Goal: Task Accomplishment & Management: Use online tool/utility

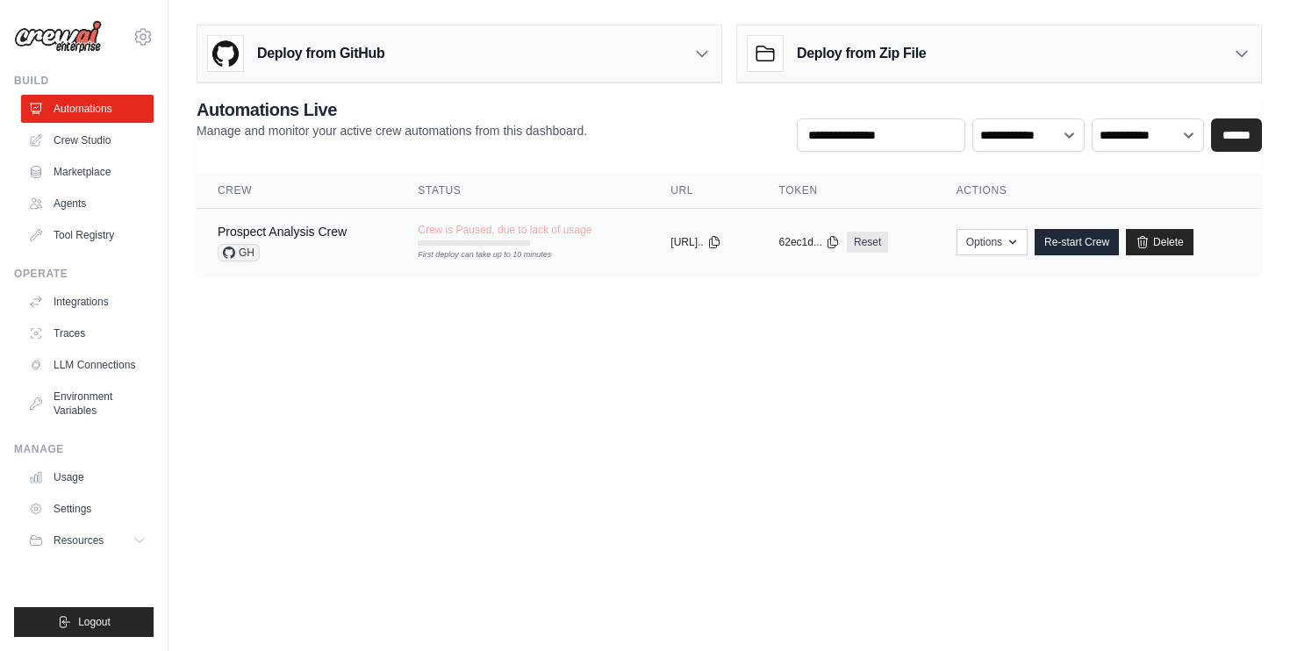
click at [550, 253] on td "Crew is Paused, due to lack of usage First deploy can take up to 10 minutes" at bounding box center [523, 234] width 253 height 51
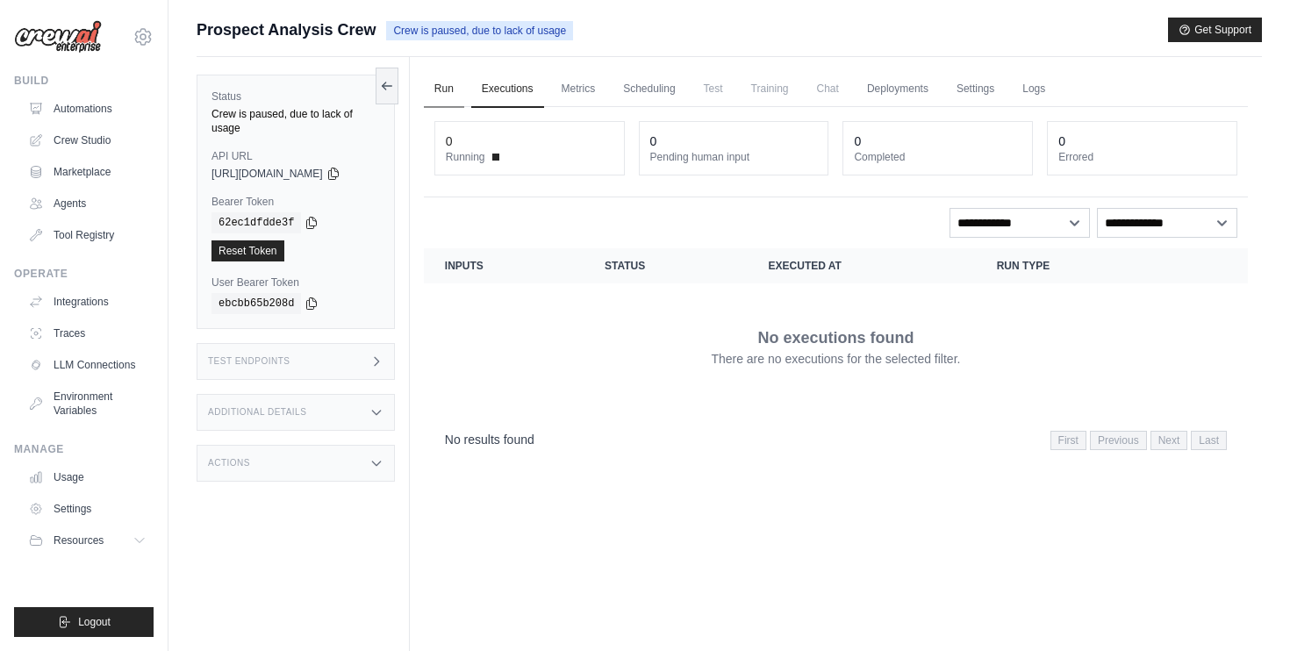
click at [448, 84] on link "Run" at bounding box center [444, 89] width 40 height 37
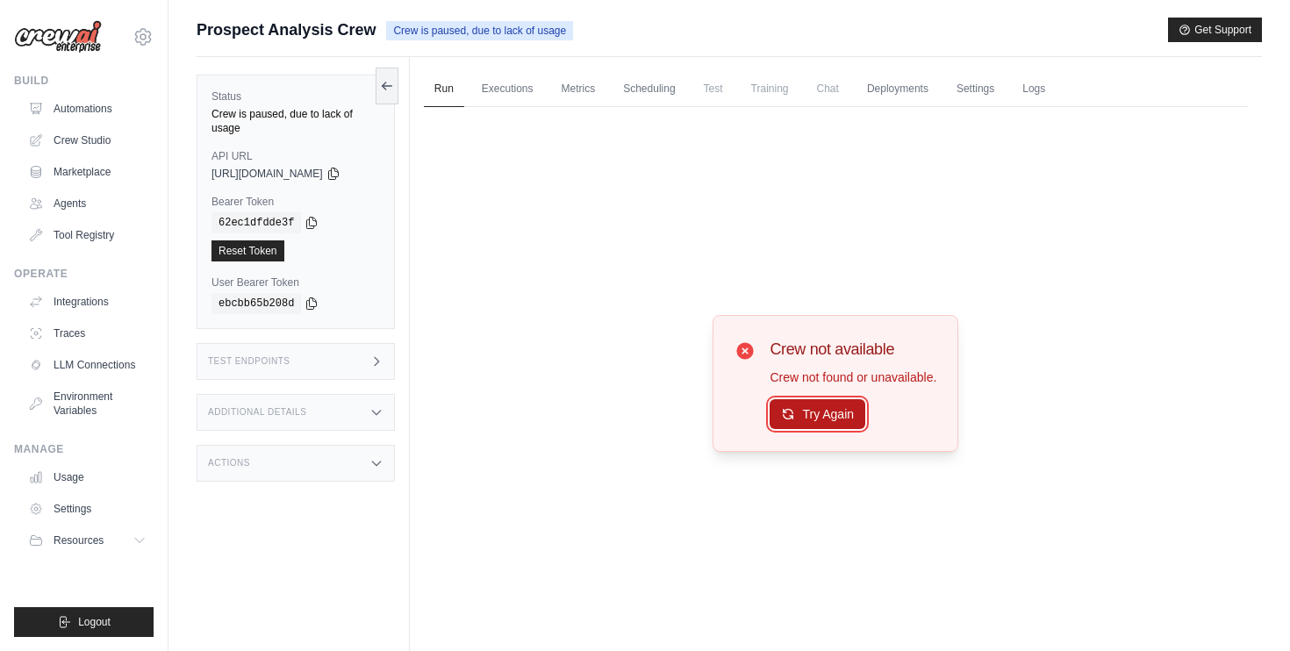
click at [823, 427] on button "Try Again" at bounding box center [818, 414] width 96 height 30
click at [453, 97] on link "Run" at bounding box center [444, 89] width 40 height 37
click at [83, 145] on link "Crew Studio" at bounding box center [89, 140] width 133 height 28
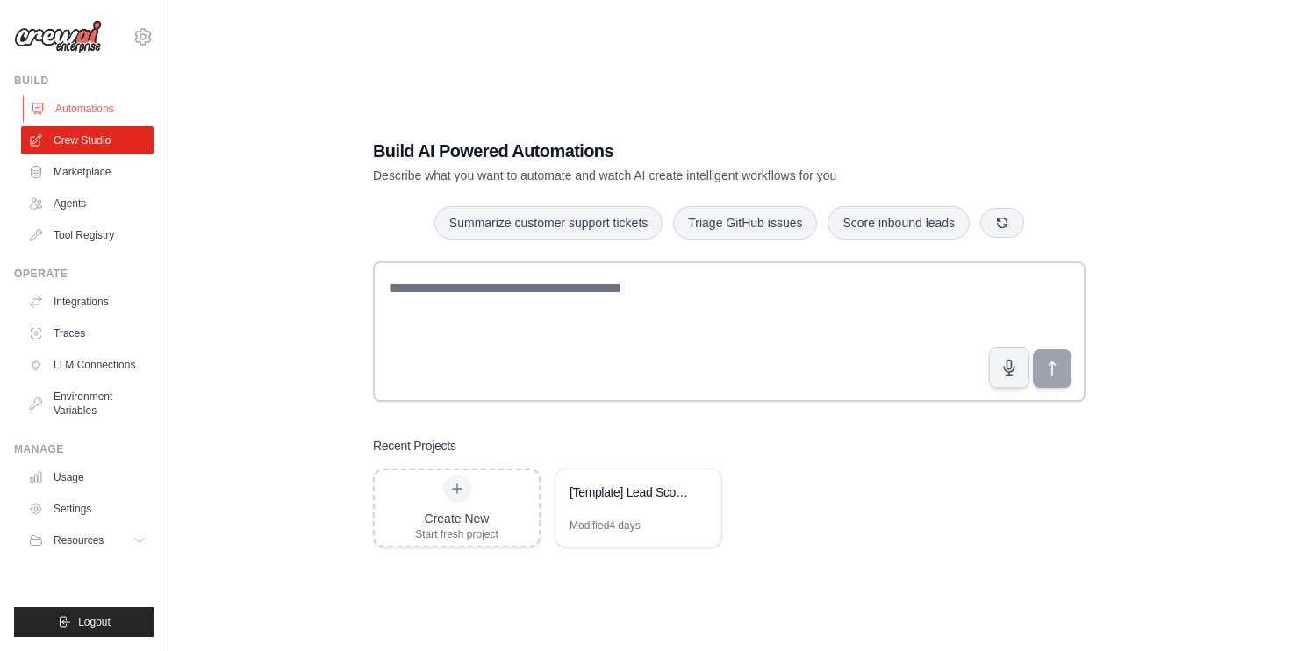
click at [68, 98] on link "Automations" at bounding box center [89, 109] width 133 height 28
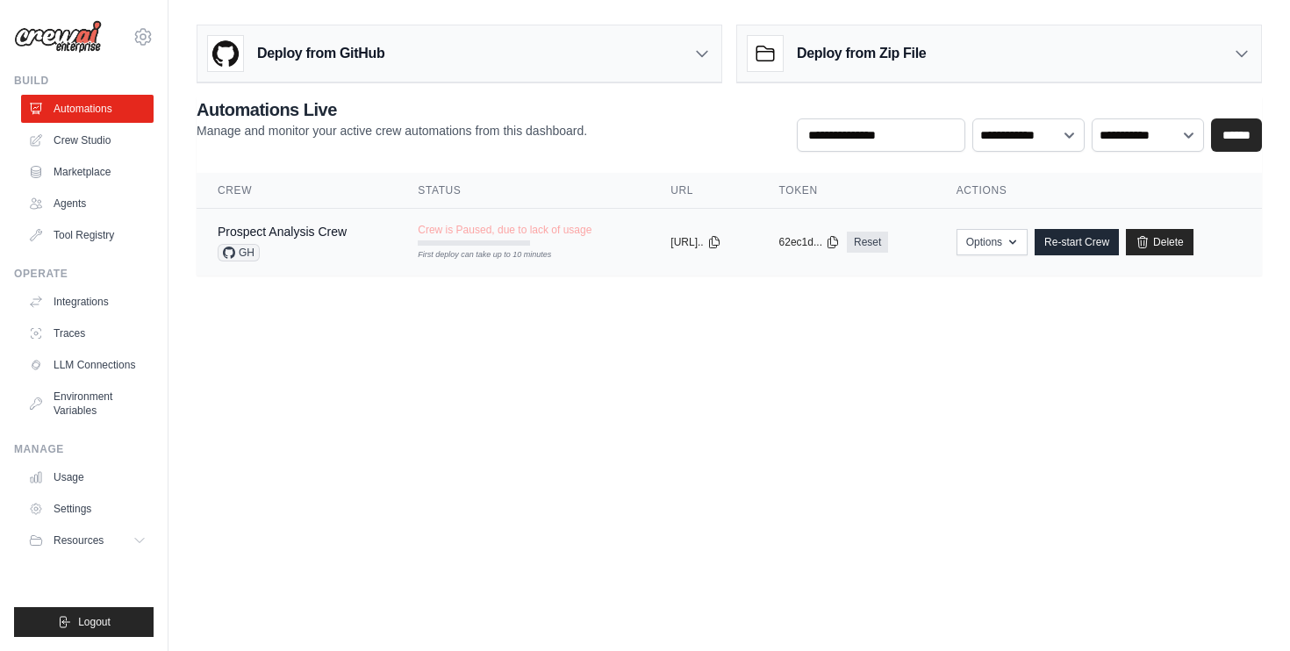
click at [284, 239] on div "Prospect Analysis Crew" at bounding box center [282, 232] width 129 height 18
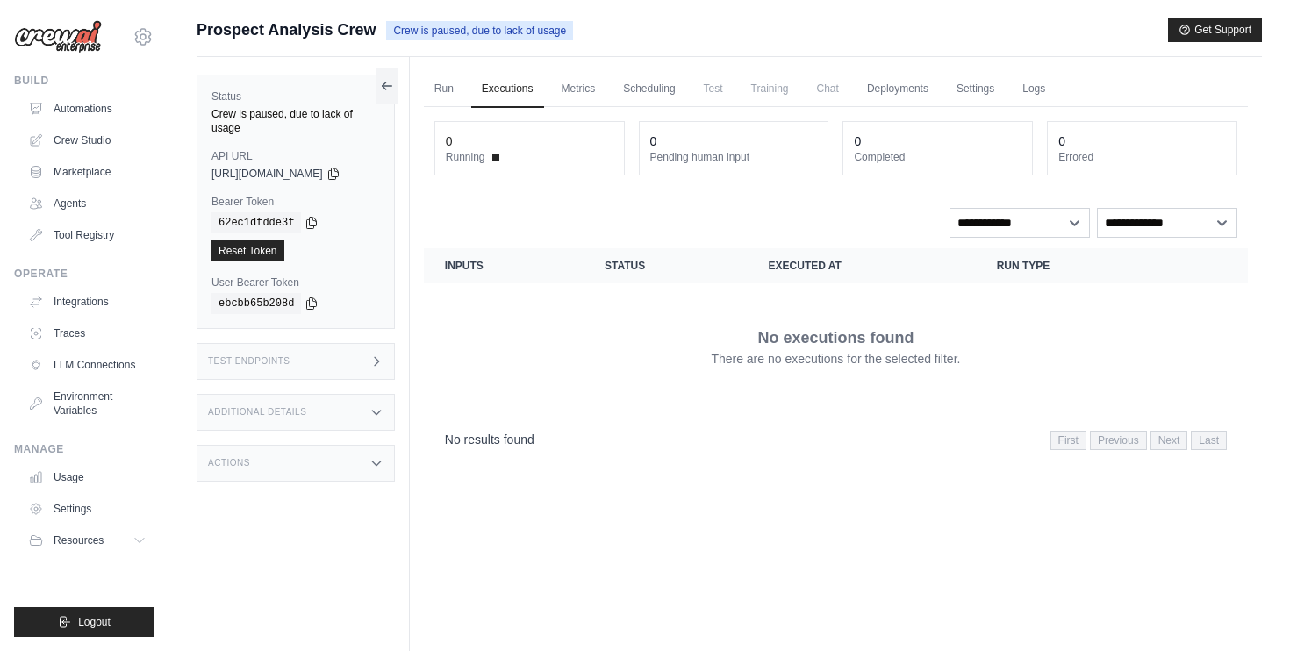
click at [815, 85] on span "Chat" at bounding box center [828, 88] width 43 height 35
click at [902, 97] on link "Deployments" at bounding box center [898, 89] width 83 height 37
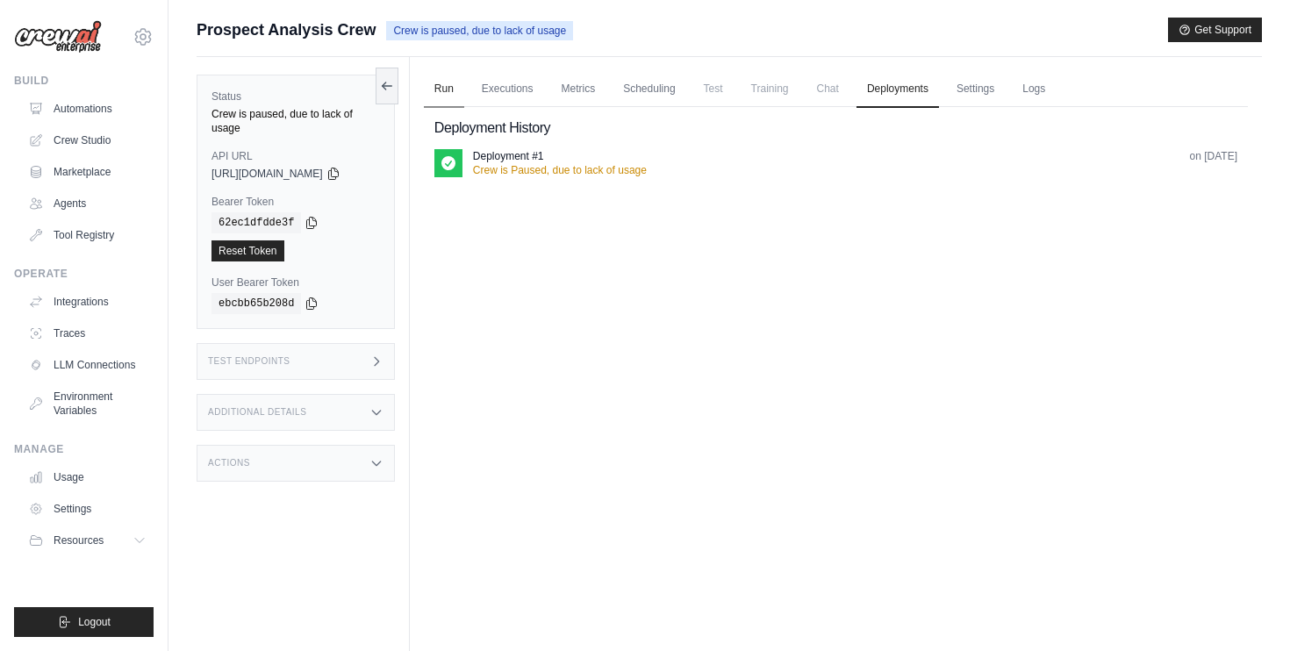
click at [464, 97] on link "Run" at bounding box center [444, 89] width 40 height 37
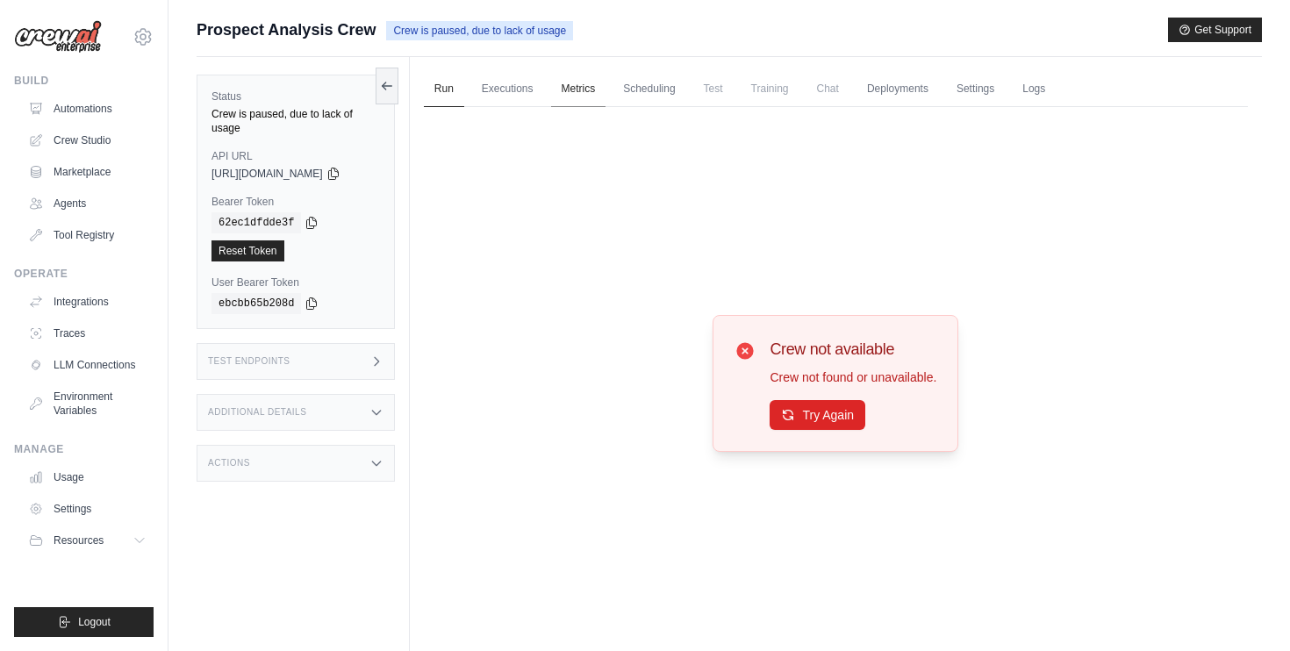
click at [559, 88] on link "Metrics" at bounding box center [578, 89] width 55 height 37
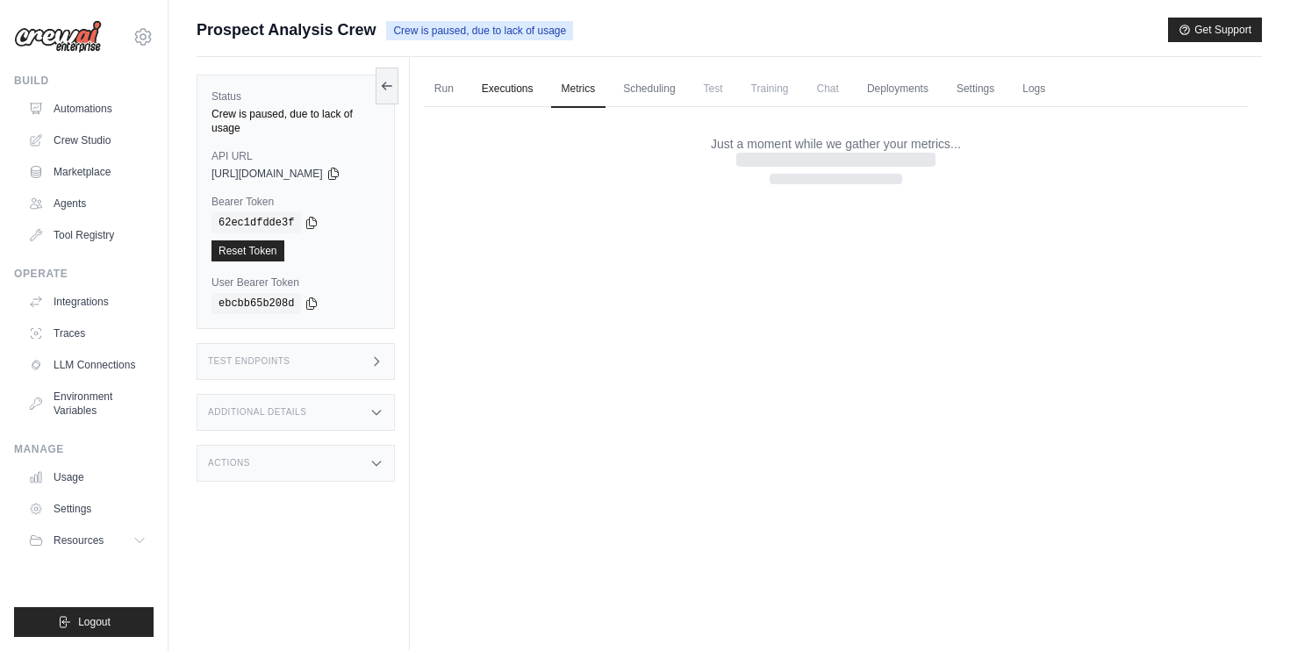
click at [516, 86] on link "Executions" at bounding box center [507, 89] width 73 height 37
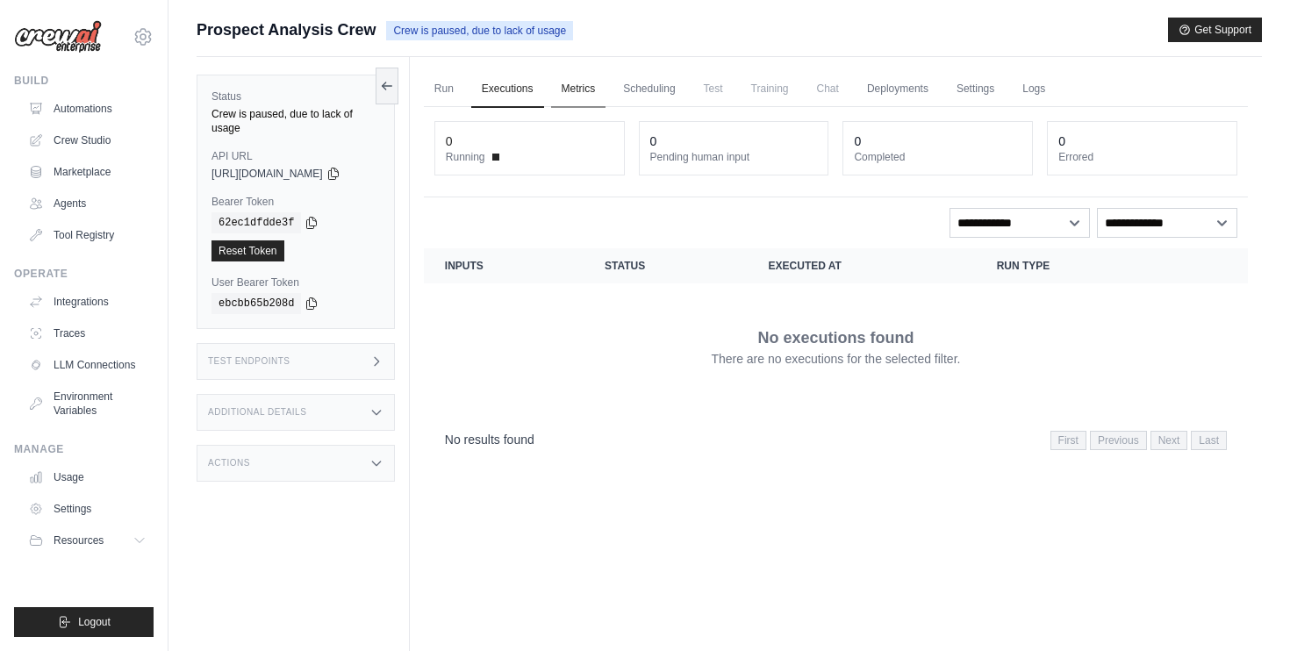
click at [580, 93] on link "Metrics" at bounding box center [578, 89] width 55 height 37
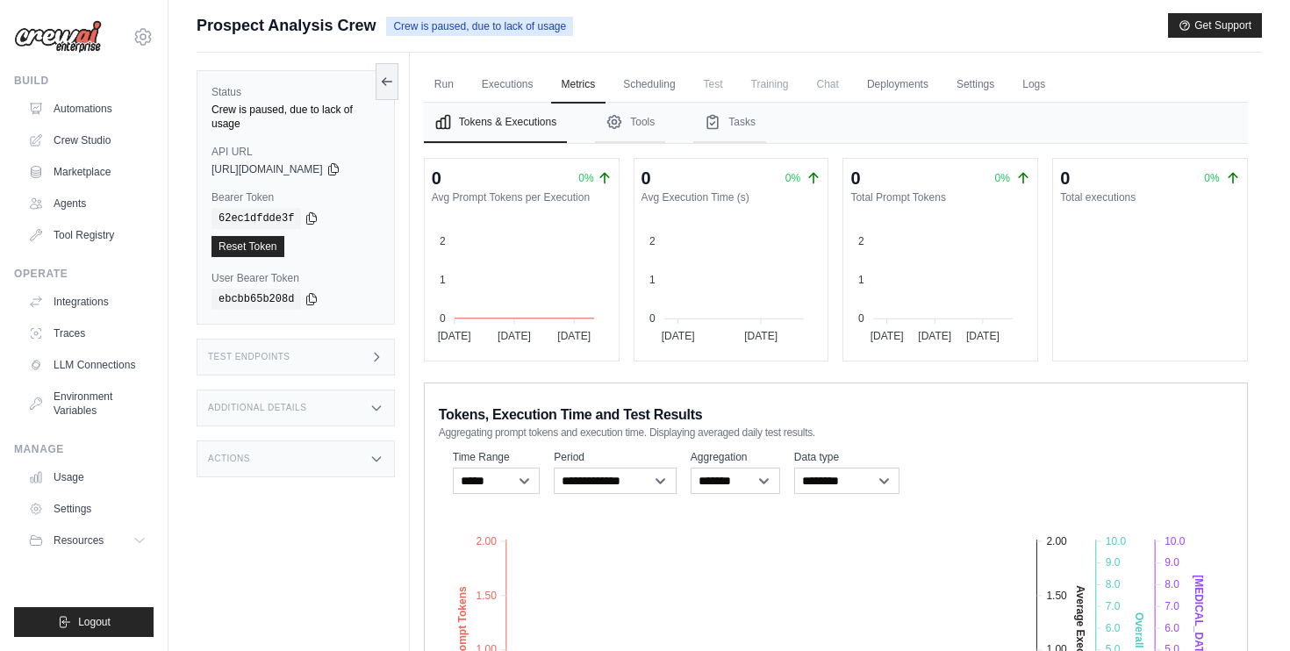
scroll to position [235, 0]
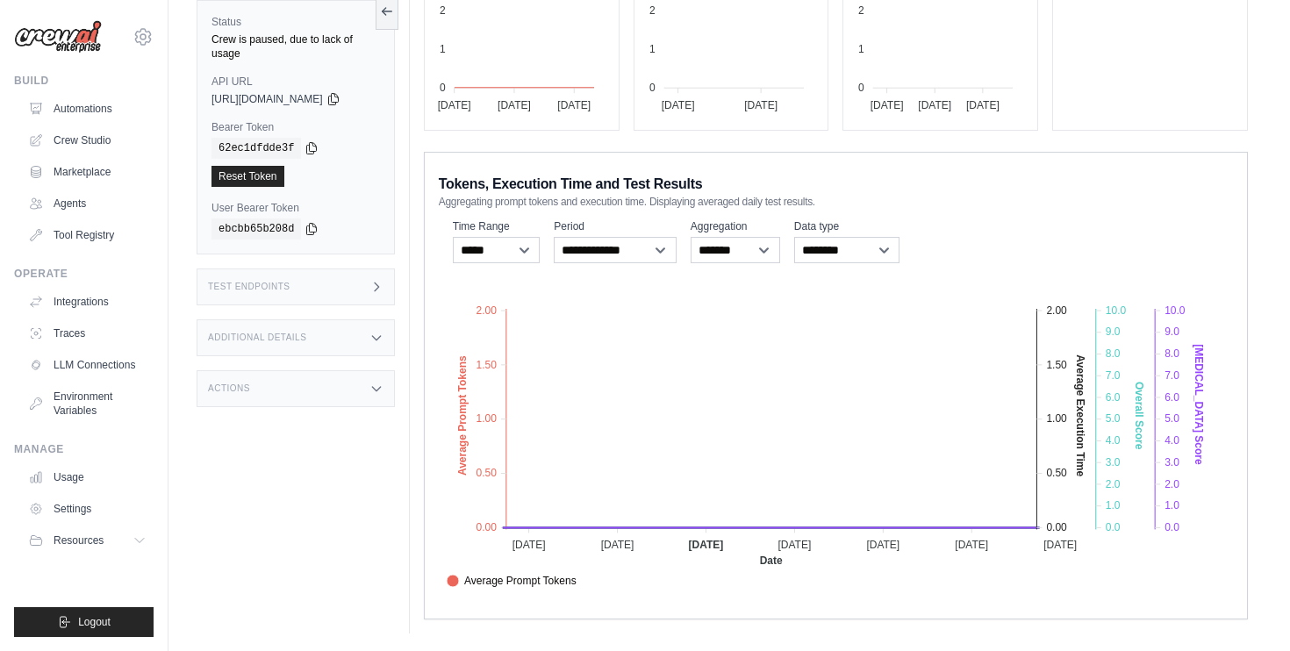
click at [325, 327] on div "Additional Details" at bounding box center [296, 338] width 198 height 37
click at [338, 487] on div "Actions" at bounding box center [296, 492] width 198 height 37
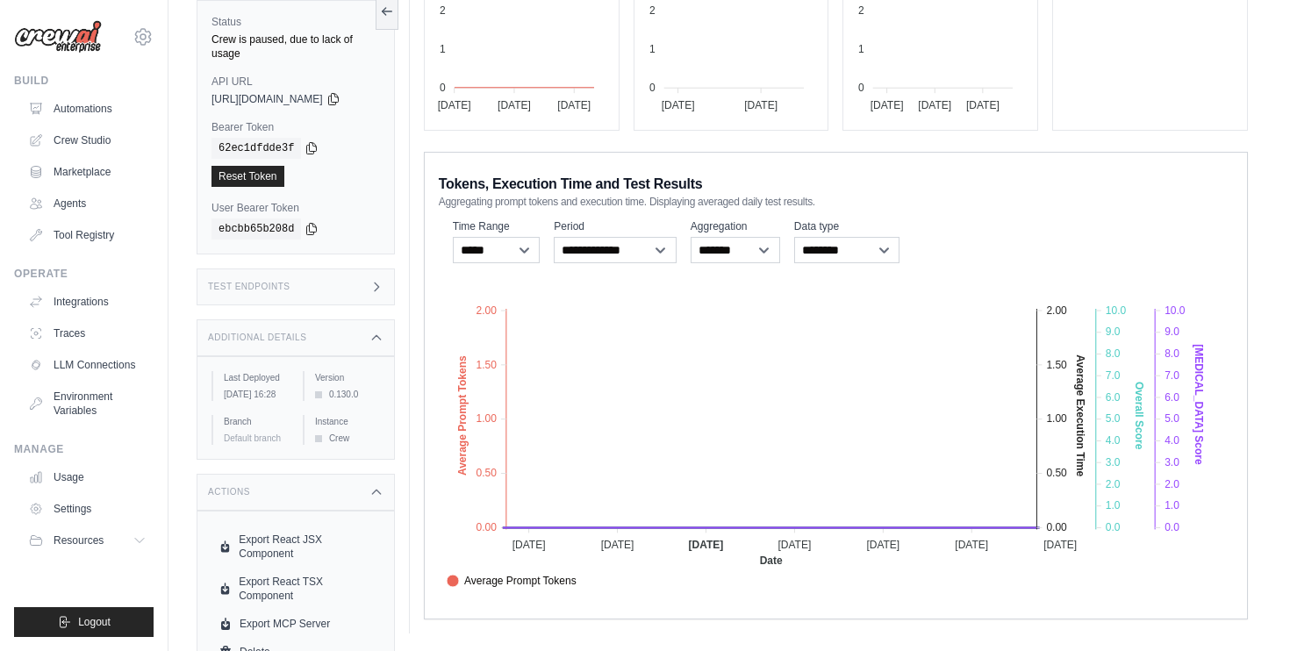
scroll to position [0, 0]
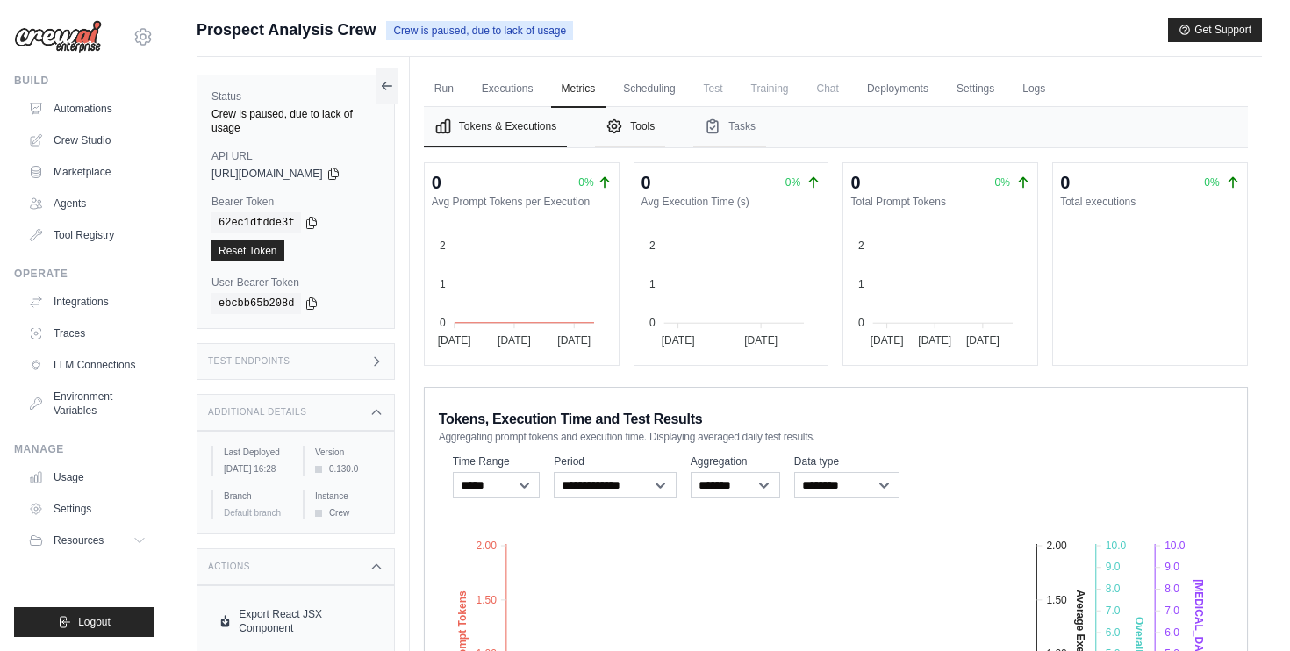
click at [657, 126] on button "Tools" at bounding box center [630, 127] width 70 height 40
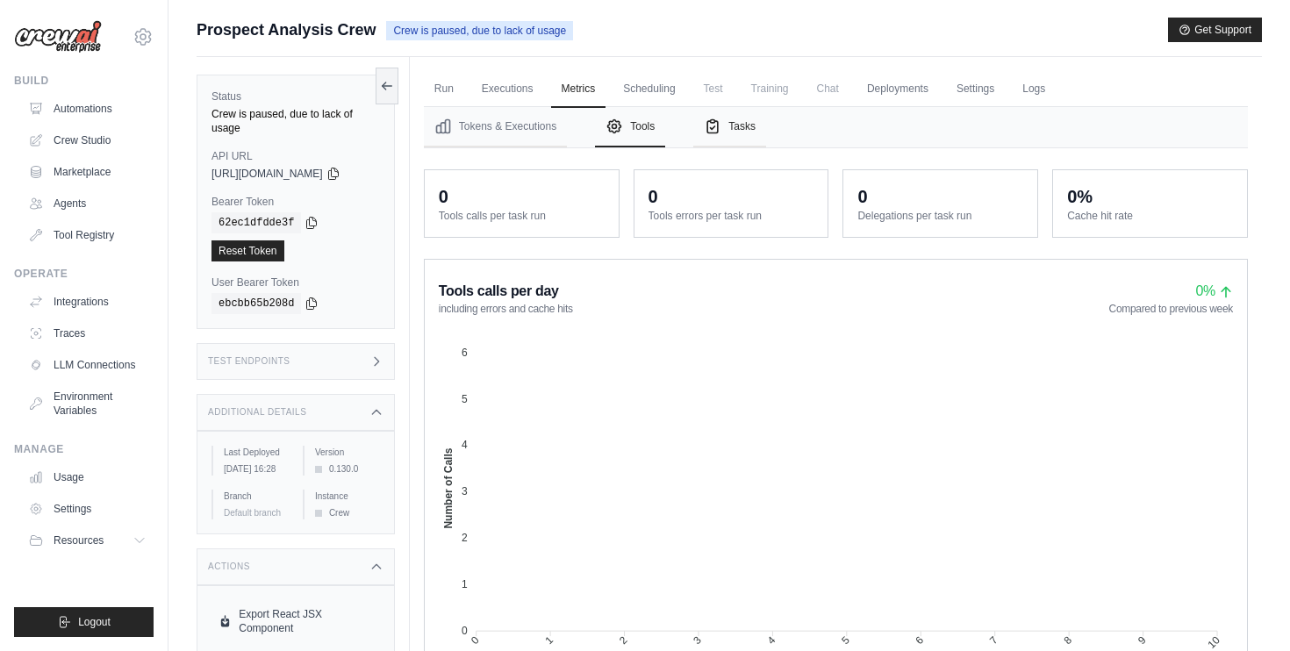
click at [743, 130] on button "Tasks" at bounding box center [729, 127] width 73 height 40
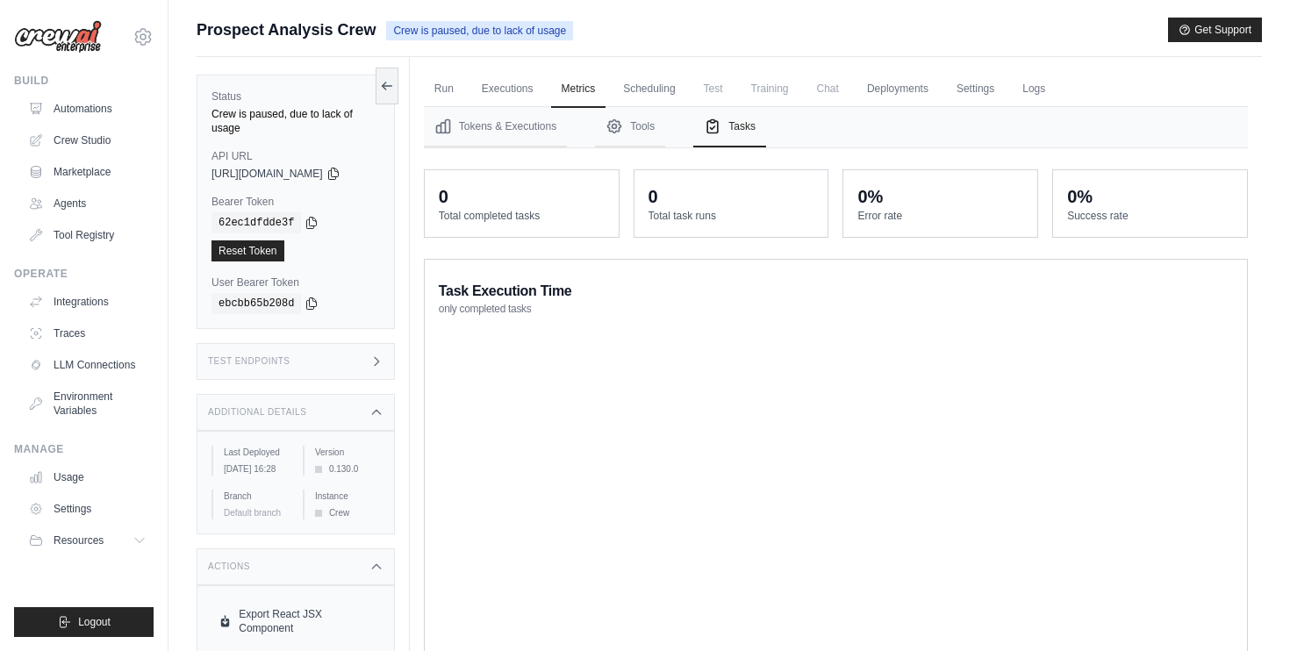
click at [651, 148] on div "Tokens & Executions Tools Tasks 0 0% Avg Prompt Tokens per Execution 0 0%" at bounding box center [836, 615] width 824 height 1016
click at [649, 138] on button "Tools" at bounding box center [630, 127] width 70 height 40
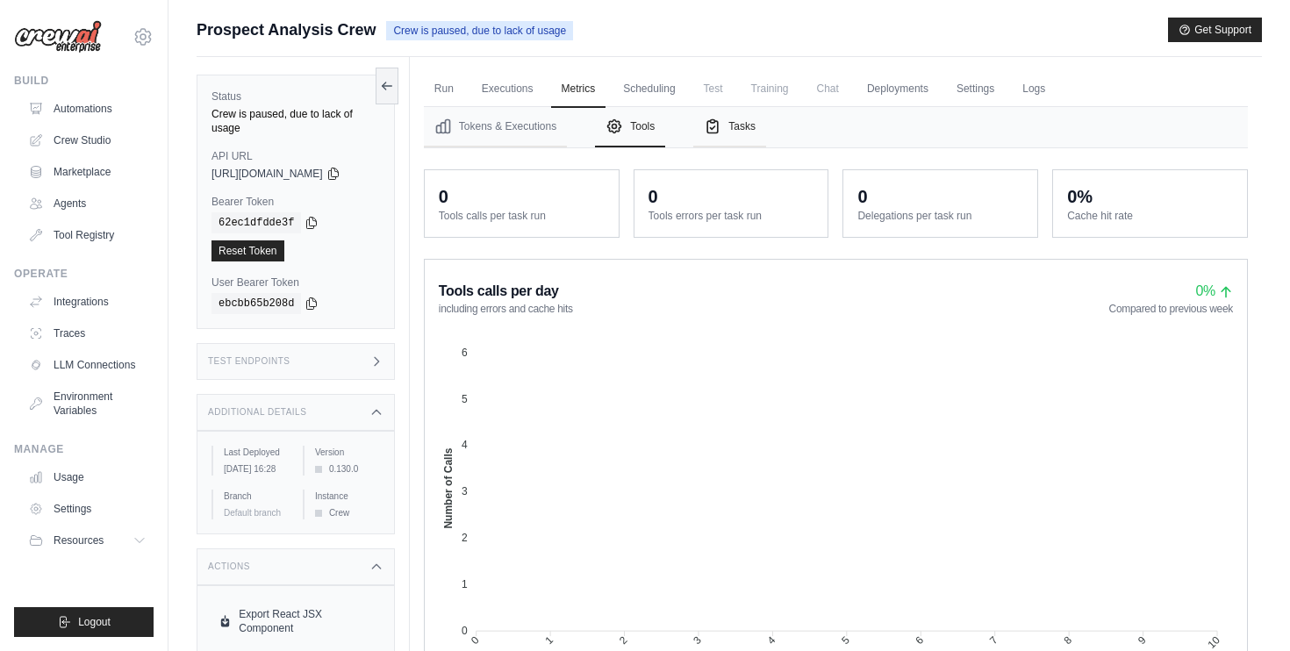
click at [748, 136] on button "Tasks" at bounding box center [729, 127] width 73 height 40
click at [648, 134] on button "Tools" at bounding box center [630, 127] width 70 height 40
click at [535, 128] on button "Tokens & Executions" at bounding box center [495, 127] width 143 height 40
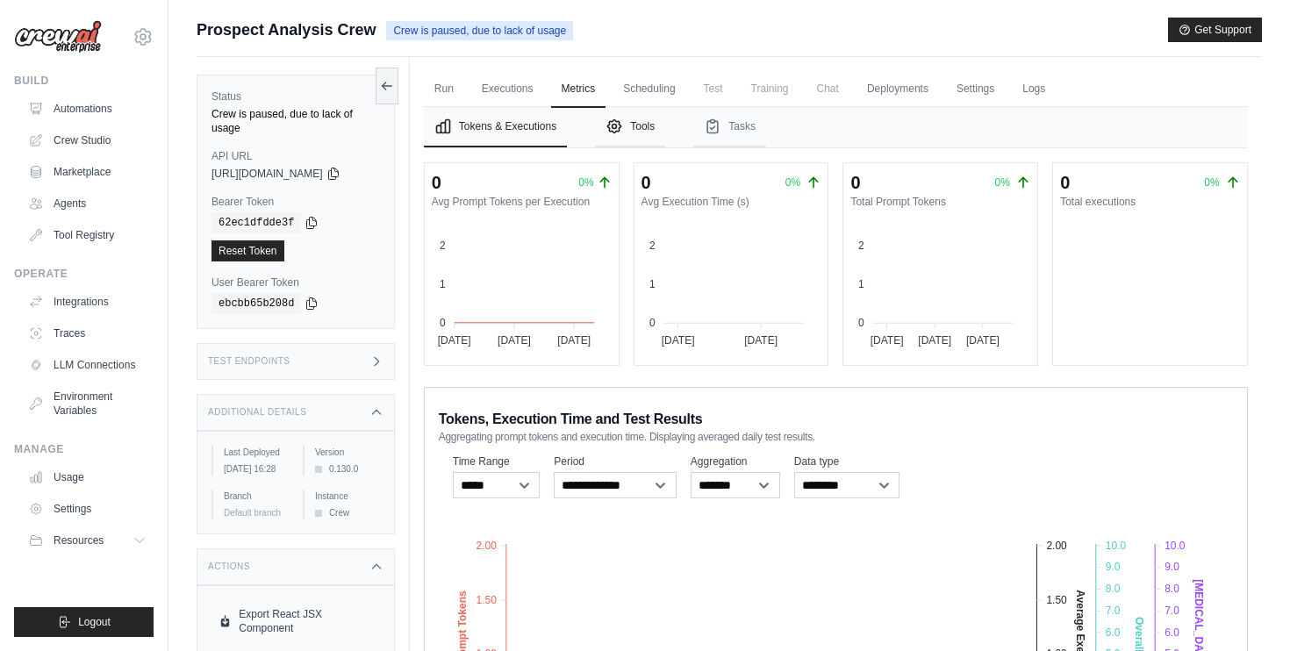
click at [622, 126] on icon "Tabs" at bounding box center [615, 127] width 18 height 18
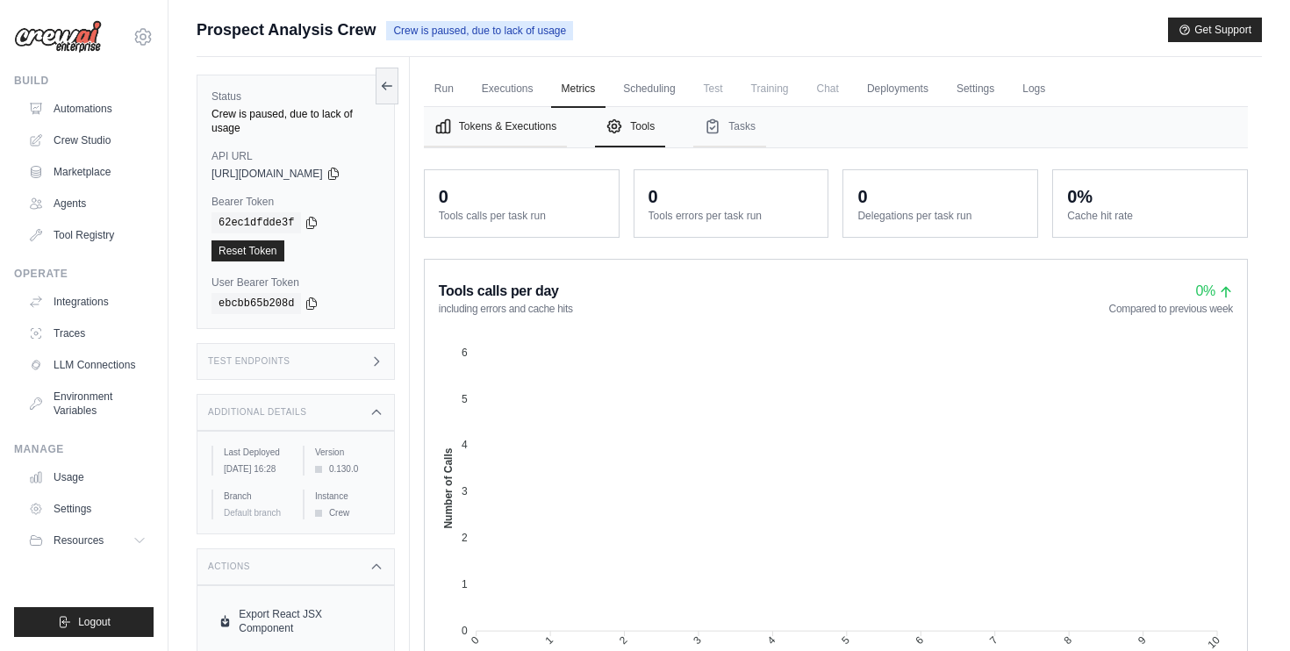
click at [567, 133] on button "Tokens & Executions" at bounding box center [495, 127] width 143 height 40
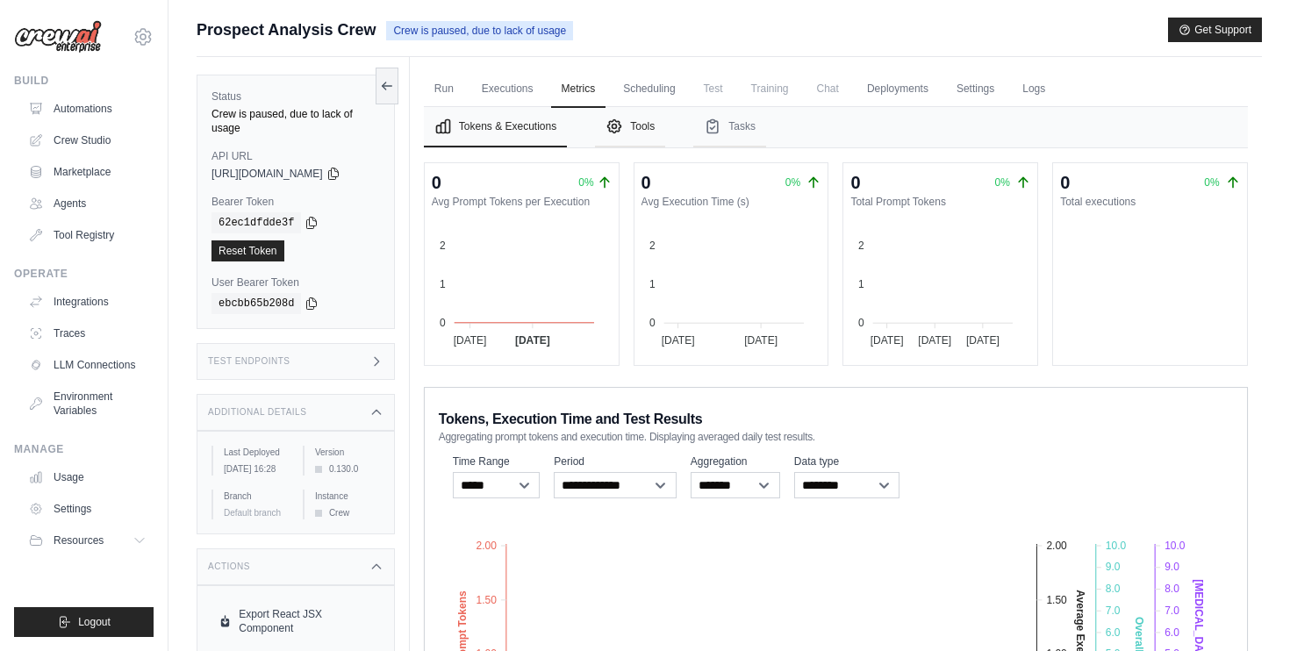
click at [635, 145] on button "Tools" at bounding box center [630, 127] width 70 height 40
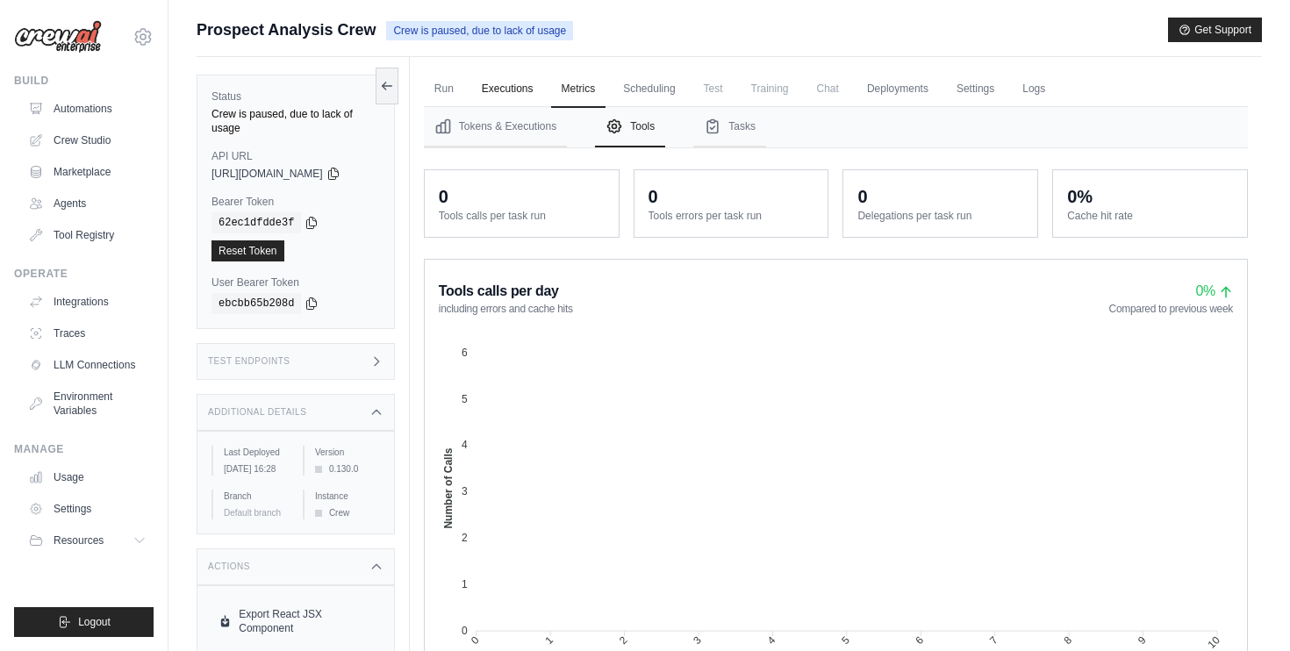
click at [507, 84] on link "Executions" at bounding box center [507, 89] width 73 height 37
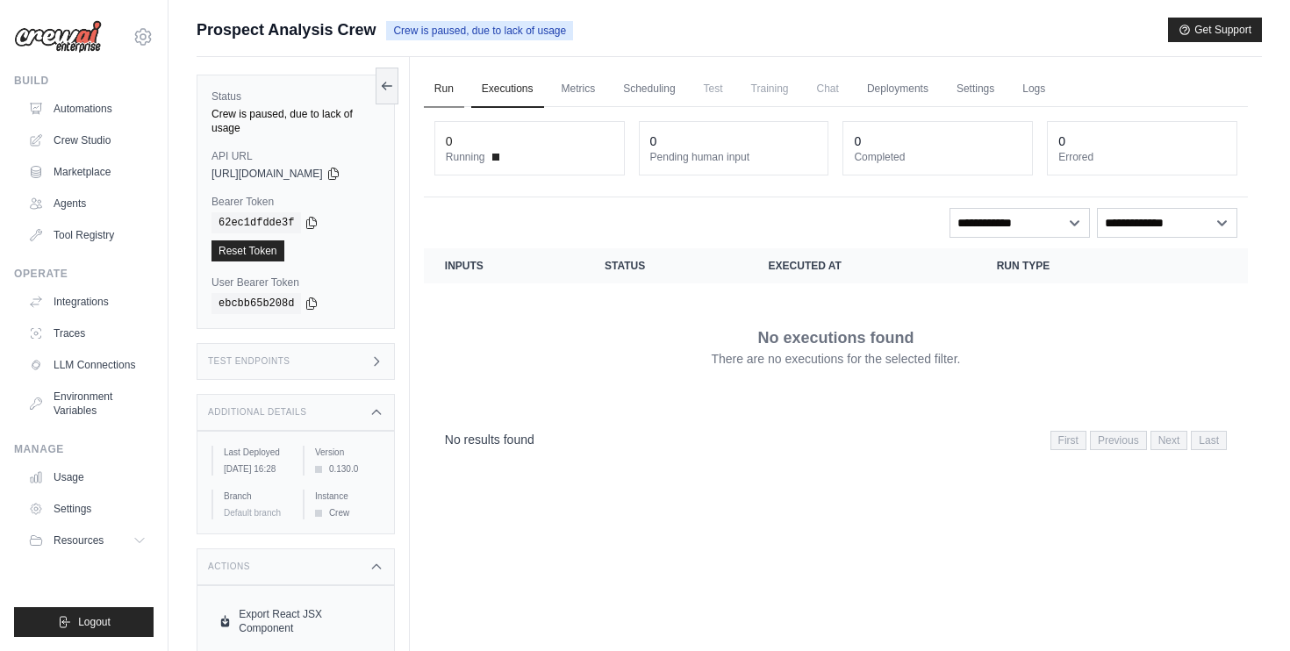
click at [442, 86] on link "Run" at bounding box center [444, 89] width 40 height 37
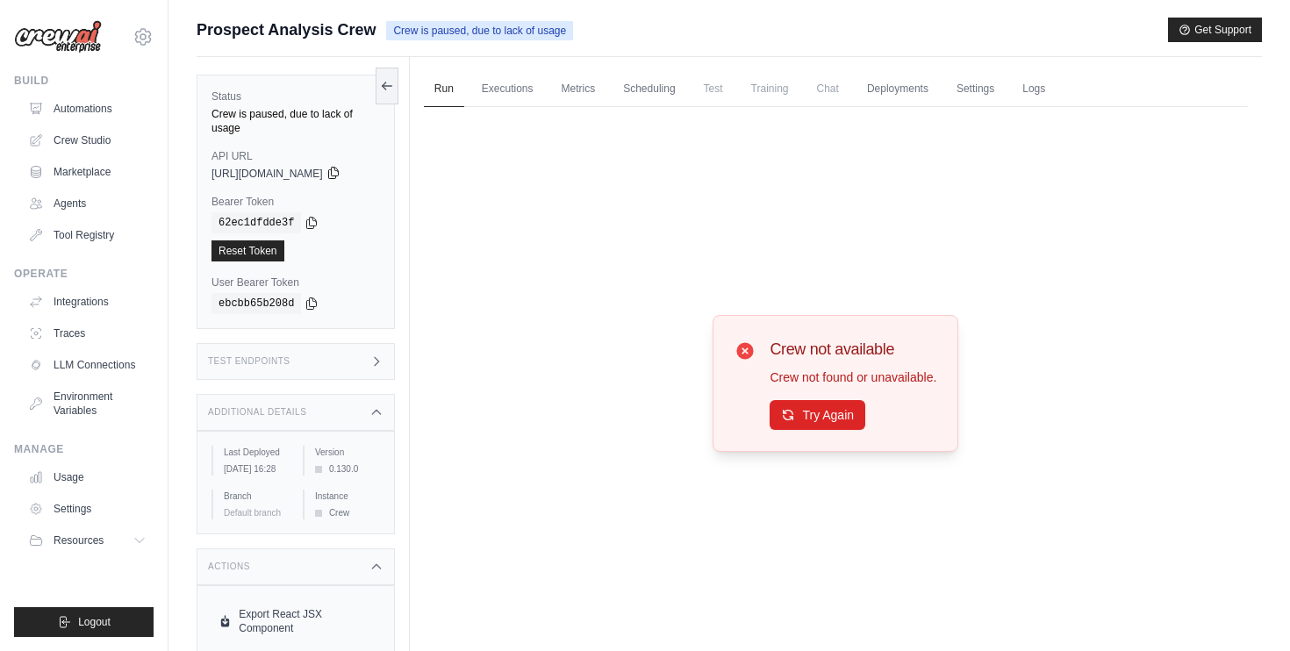
click at [341, 166] on icon at bounding box center [334, 173] width 14 height 14
click at [101, 540] on span "Resources" at bounding box center [80, 541] width 50 height 14
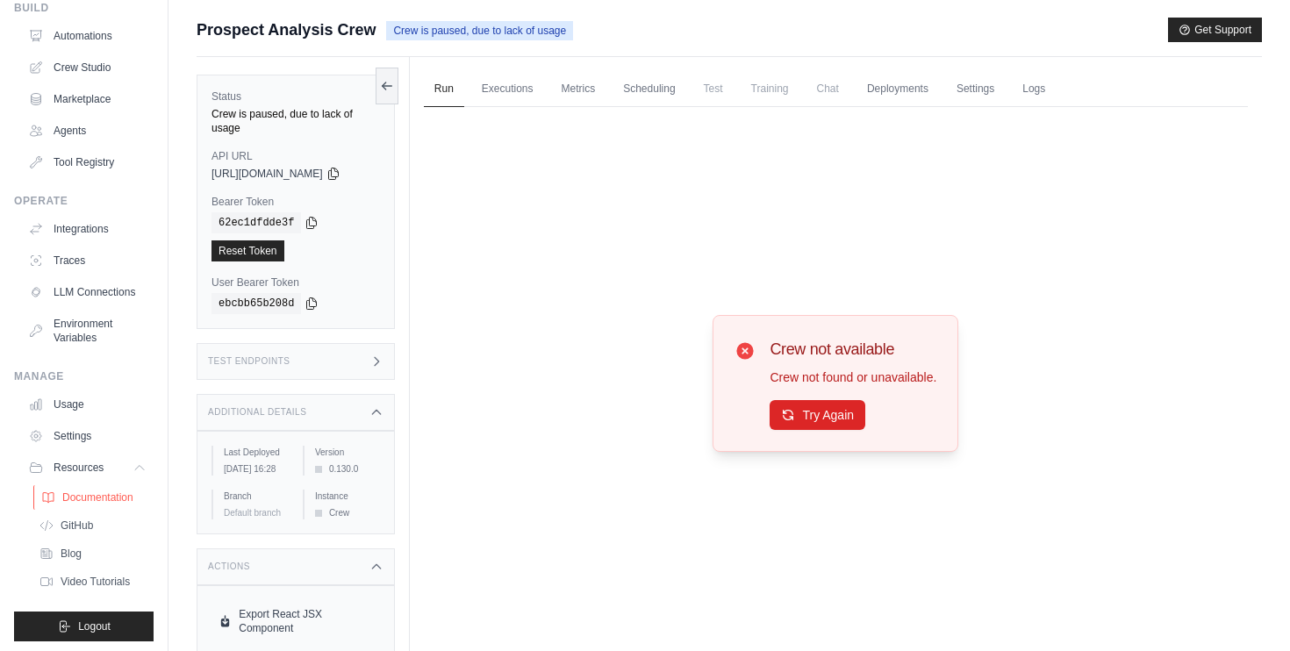
scroll to position [76, 0]
